Goal: Task Accomplishment & Management: Manage account settings

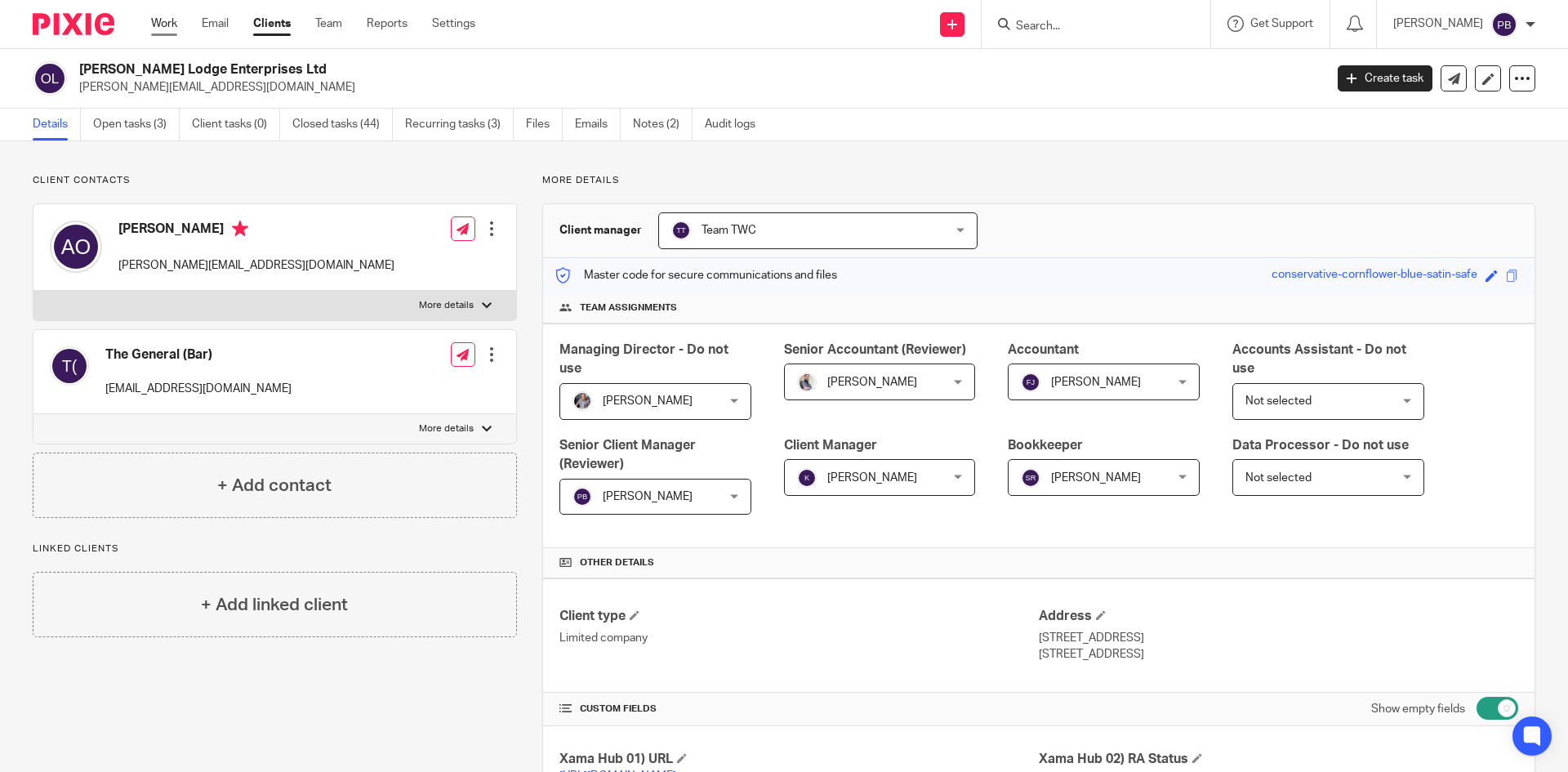
click at [168, 28] on link "Work" at bounding box center [163, 24] width 26 height 17
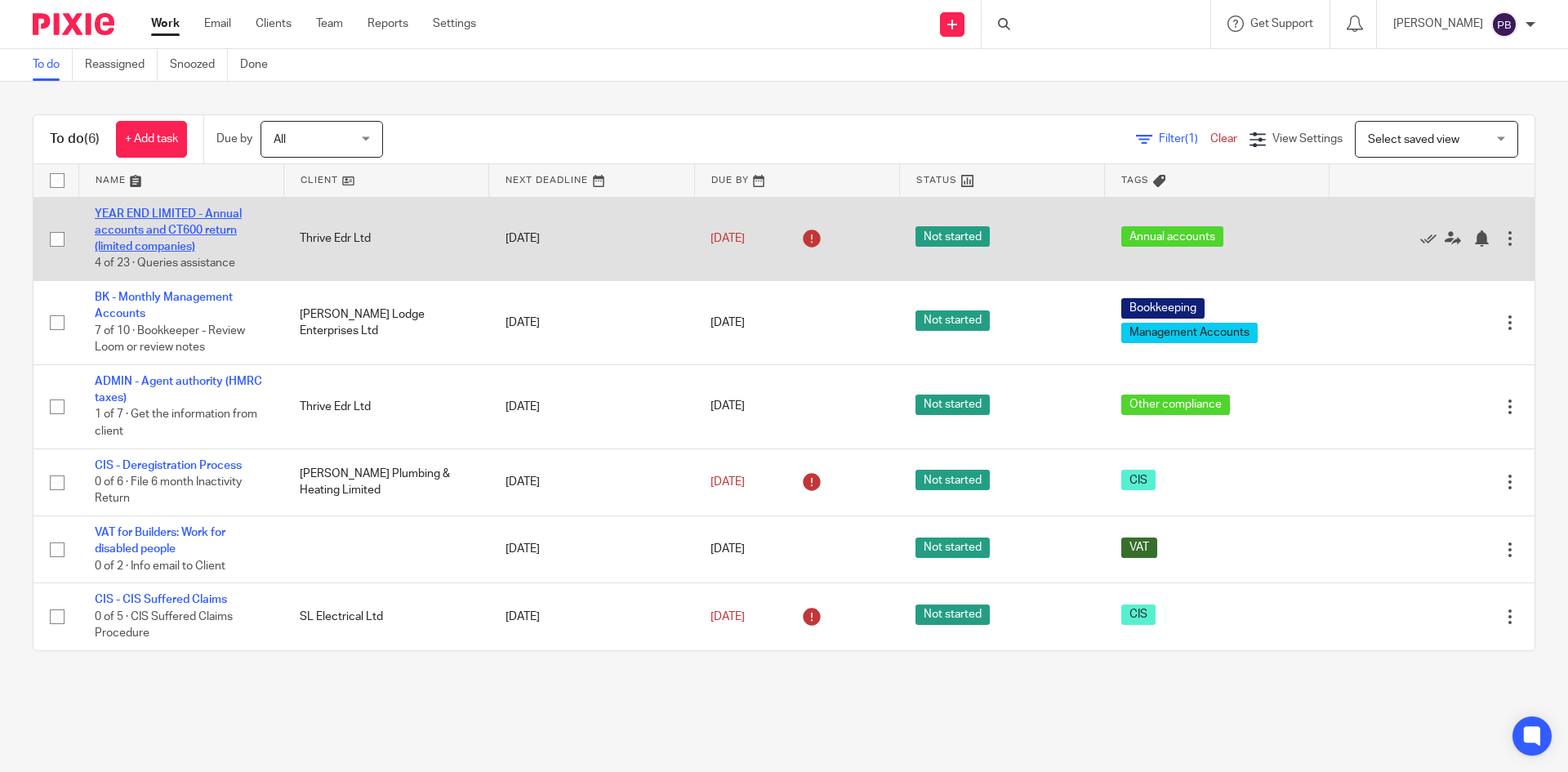
click at [164, 213] on link "YEAR END LIMITED - Annual accounts and CT600 return (limited companies)" at bounding box center [168, 231] width 147 height 45
click at [171, 216] on link "YEAR END LIMITED - Annual accounts and CT600 return (limited companies)" at bounding box center [168, 231] width 147 height 45
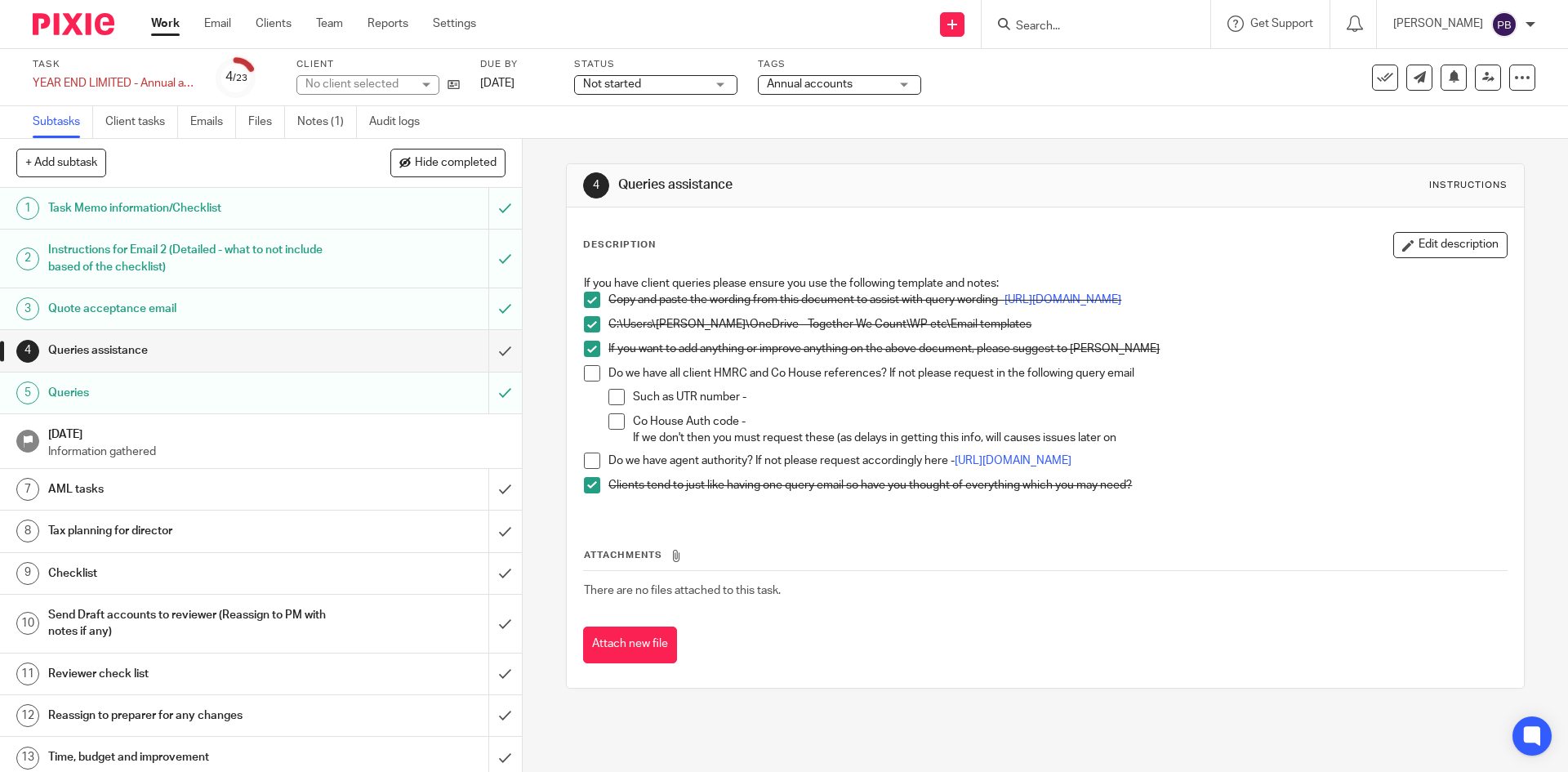
click at [722, 84] on div "Not started Not started" at bounding box center [656, 85] width 163 height 20
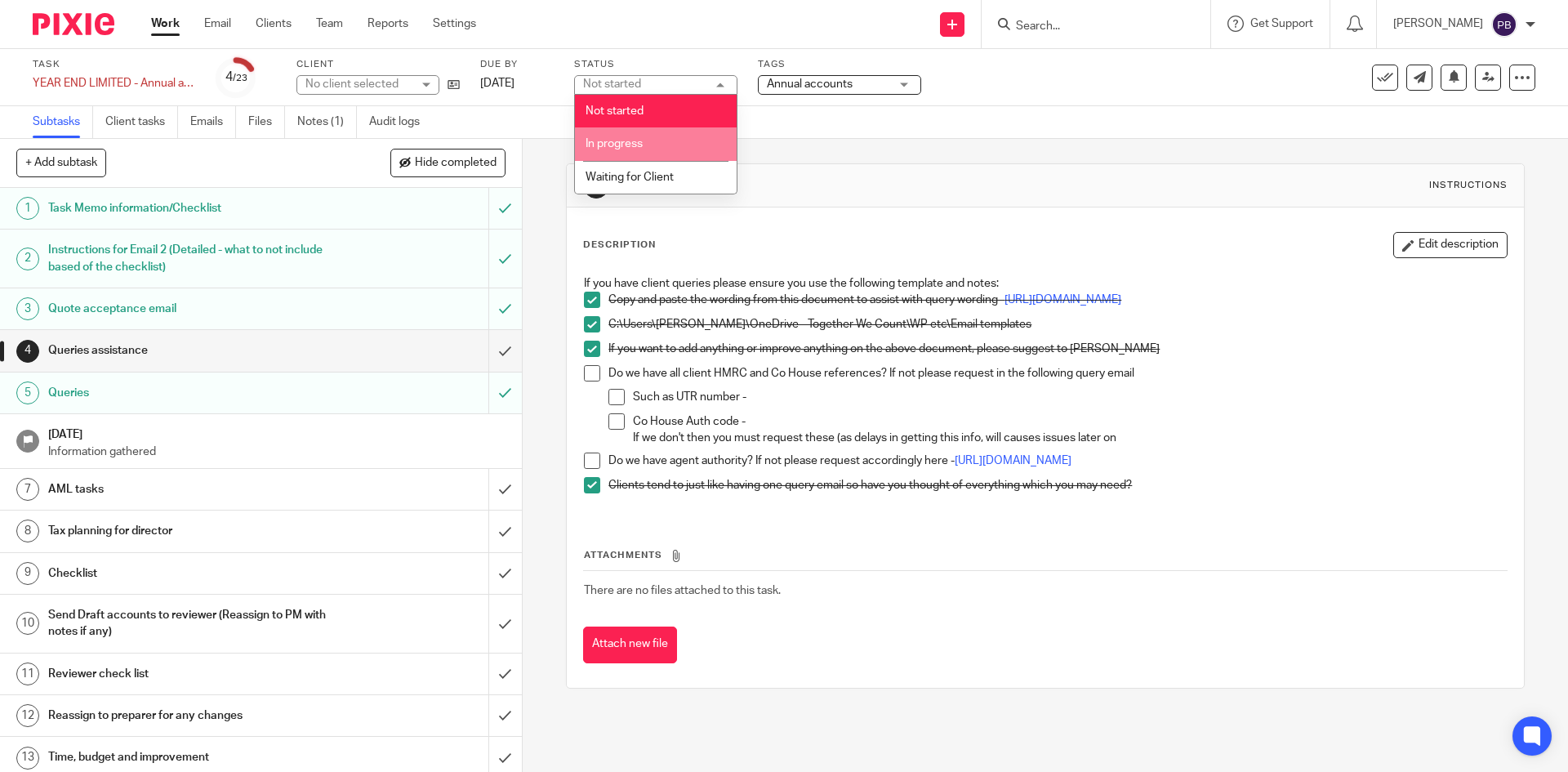
click at [663, 137] on li "In progress" at bounding box center [656, 144] width 162 height 33
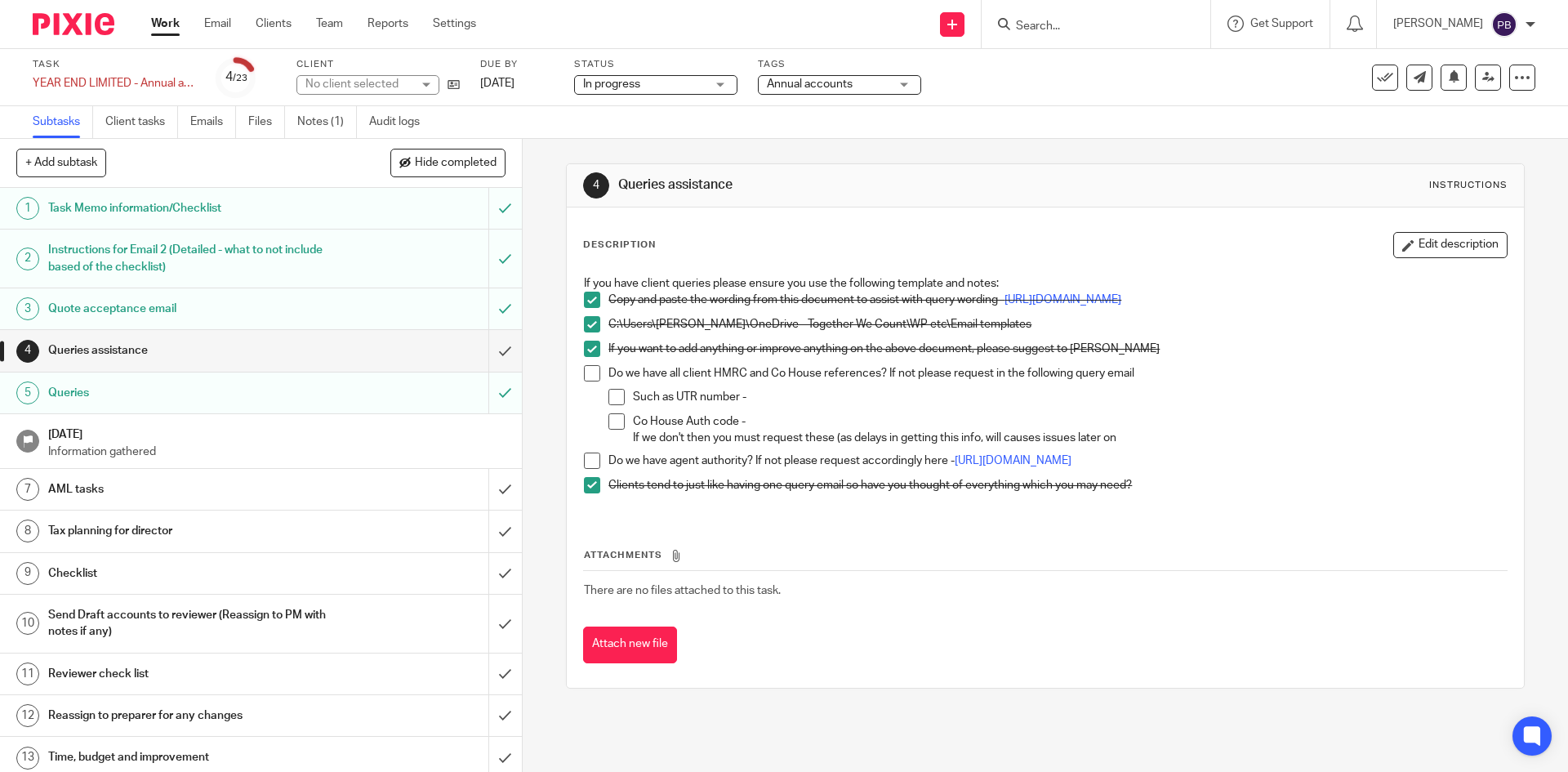
click at [725, 85] on div "In progress In progress" at bounding box center [656, 85] width 163 height 20
click at [169, 25] on link "Work" at bounding box center [165, 24] width 28 height 17
